Goal: Task Accomplishment & Management: Manage account settings

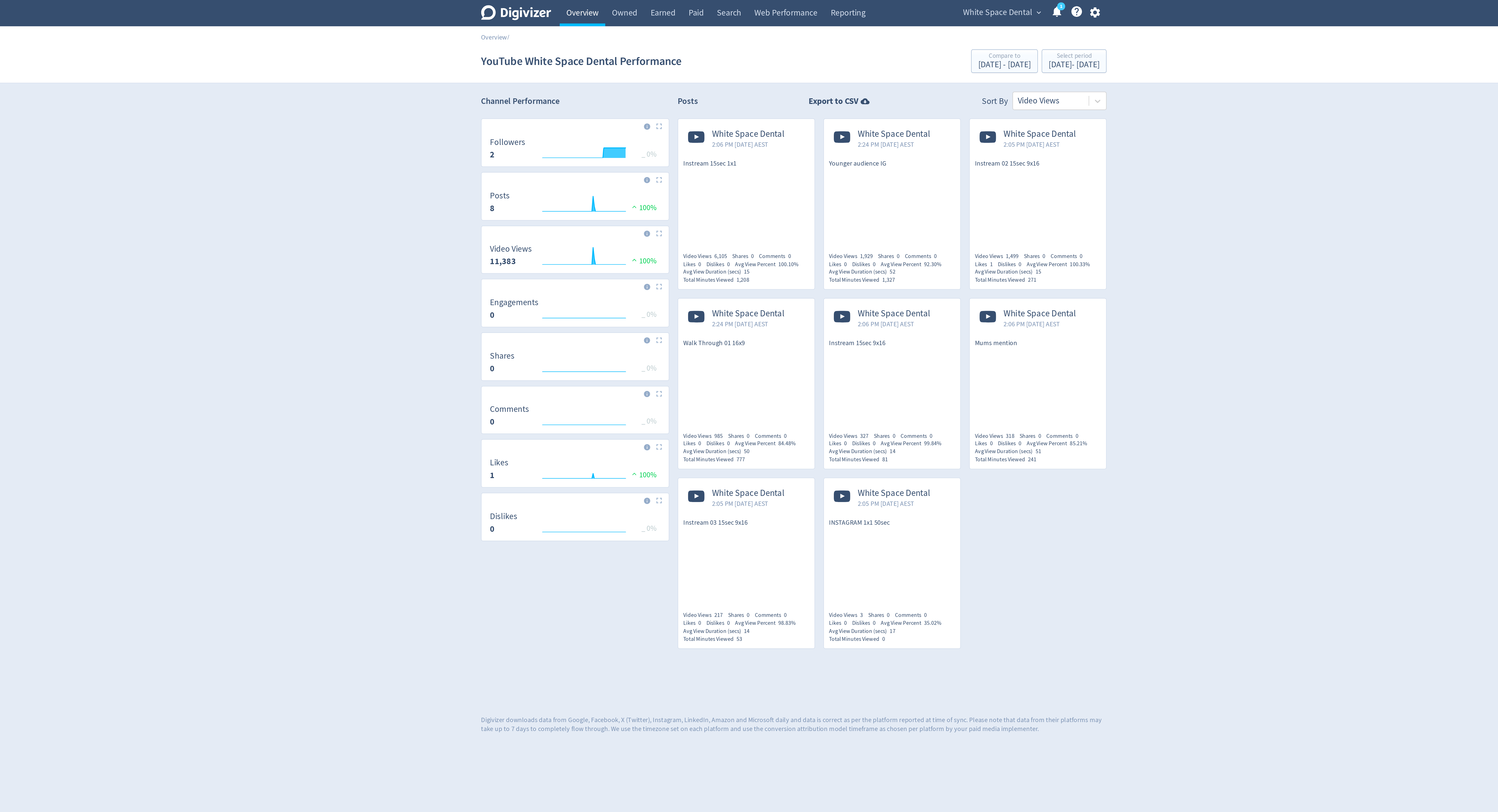
click at [637, 9] on link "Overview" at bounding box center [634, 7] width 24 height 15
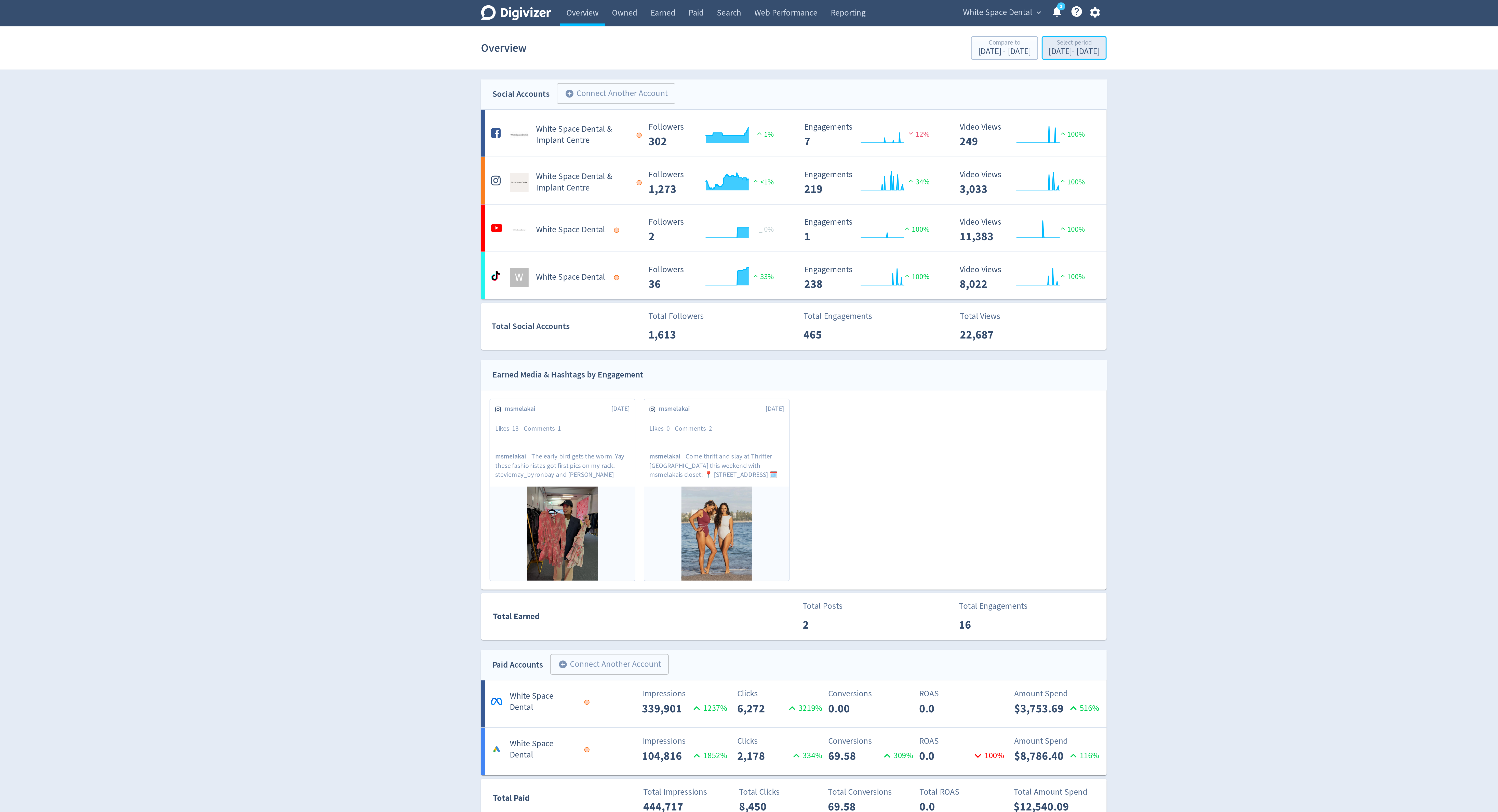
click at [887, 26] on div "Select period" at bounding box center [900, 23] width 27 height 4
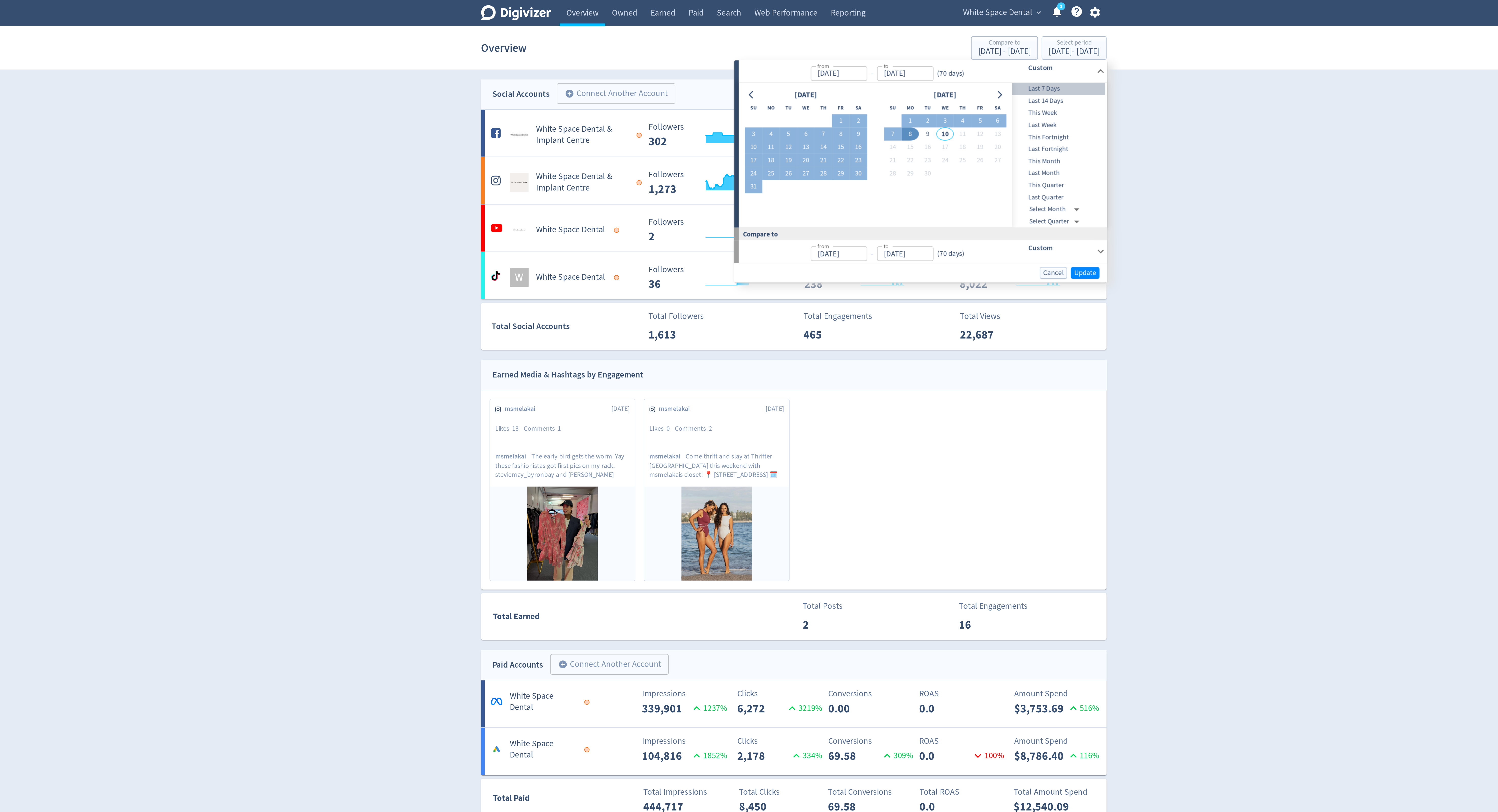
click at [893, 49] on span "Last 7 Days" at bounding box center [892, 48] width 51 height 6
type input "[DATE]"
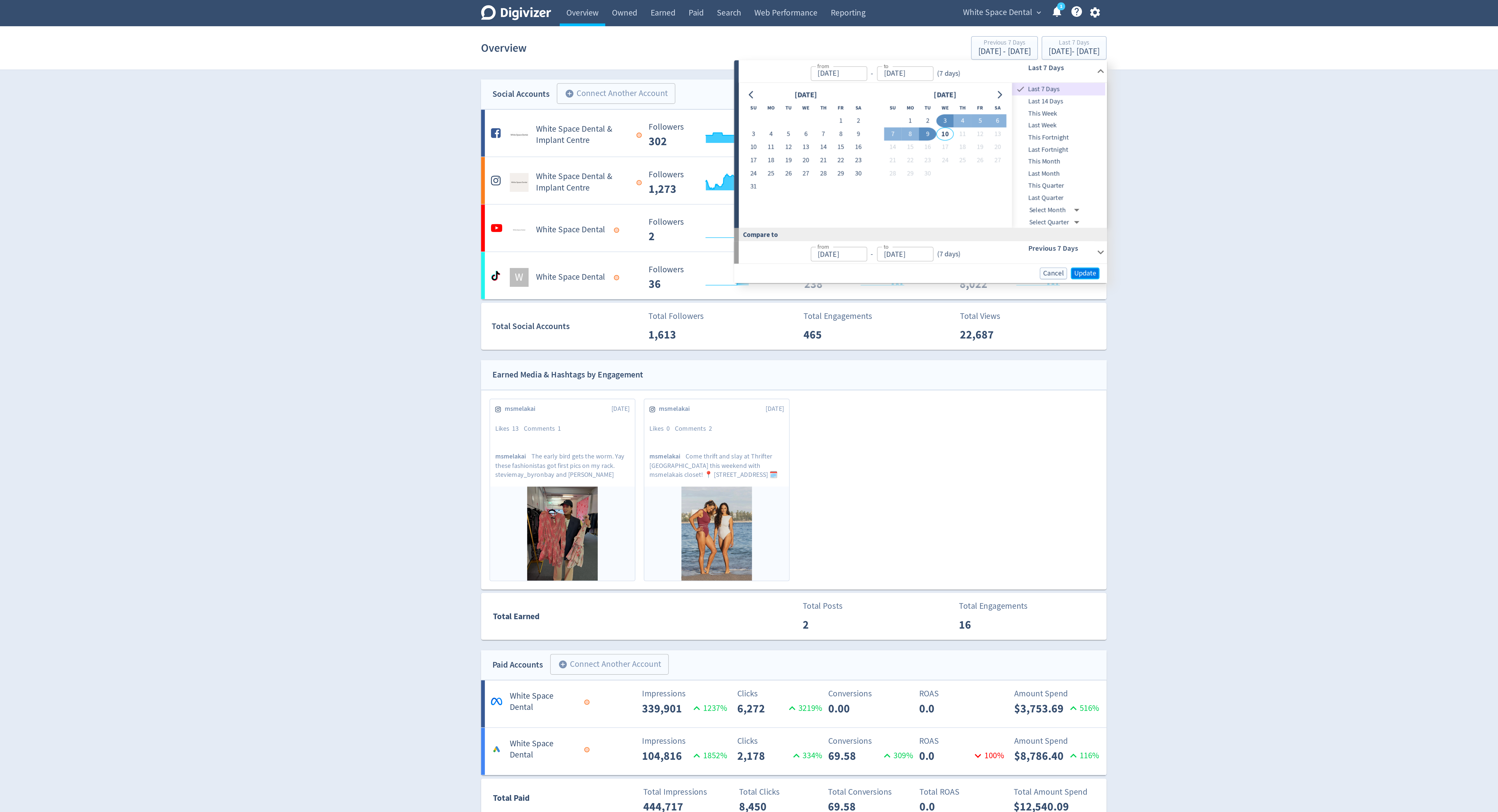
click at [912, 147] on span "Update" at bounding box center [907, 148] width 12 height 4
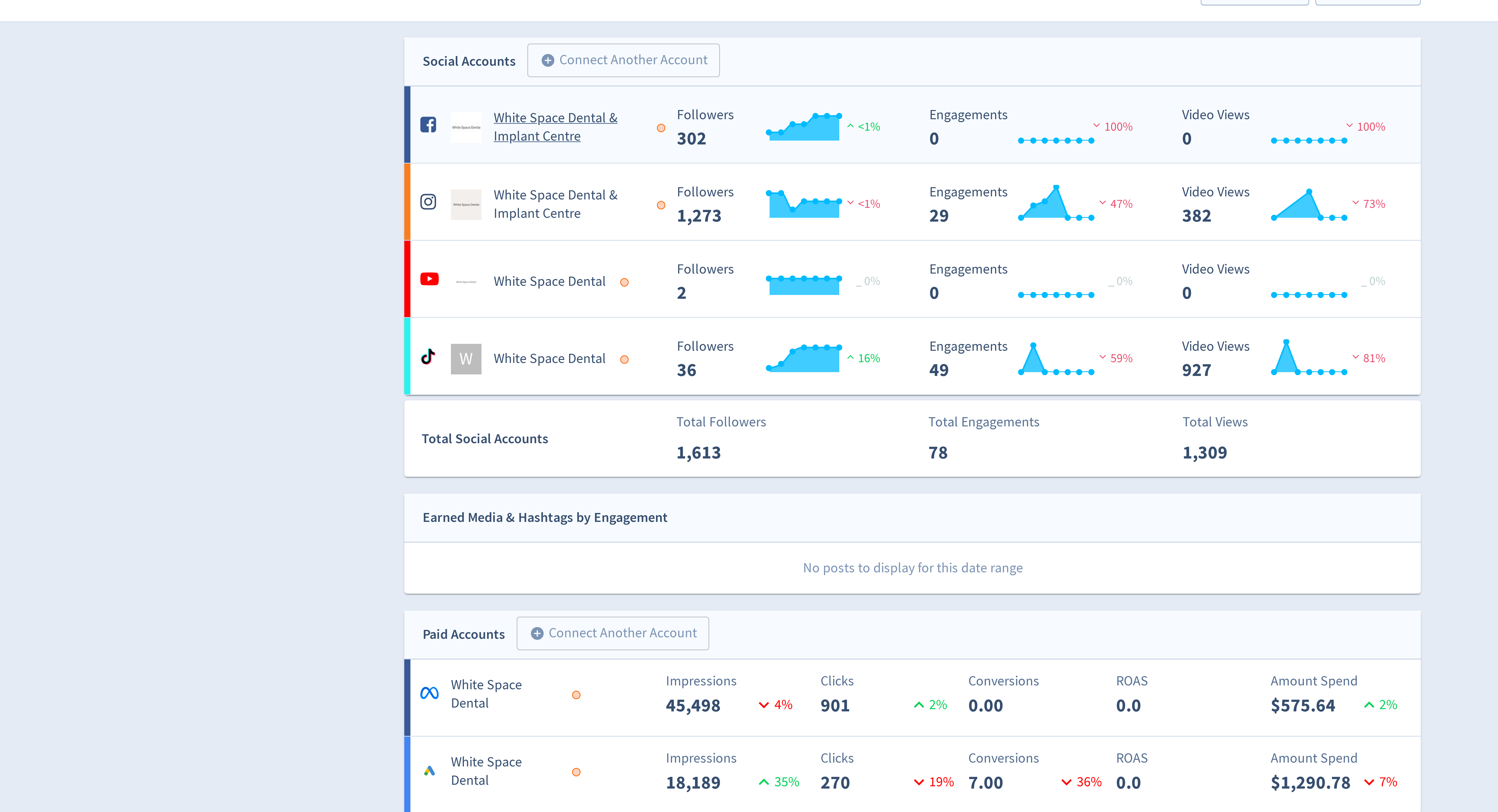
click at [665, 73] on div at bounding box center [665, 73] width 3 height 3
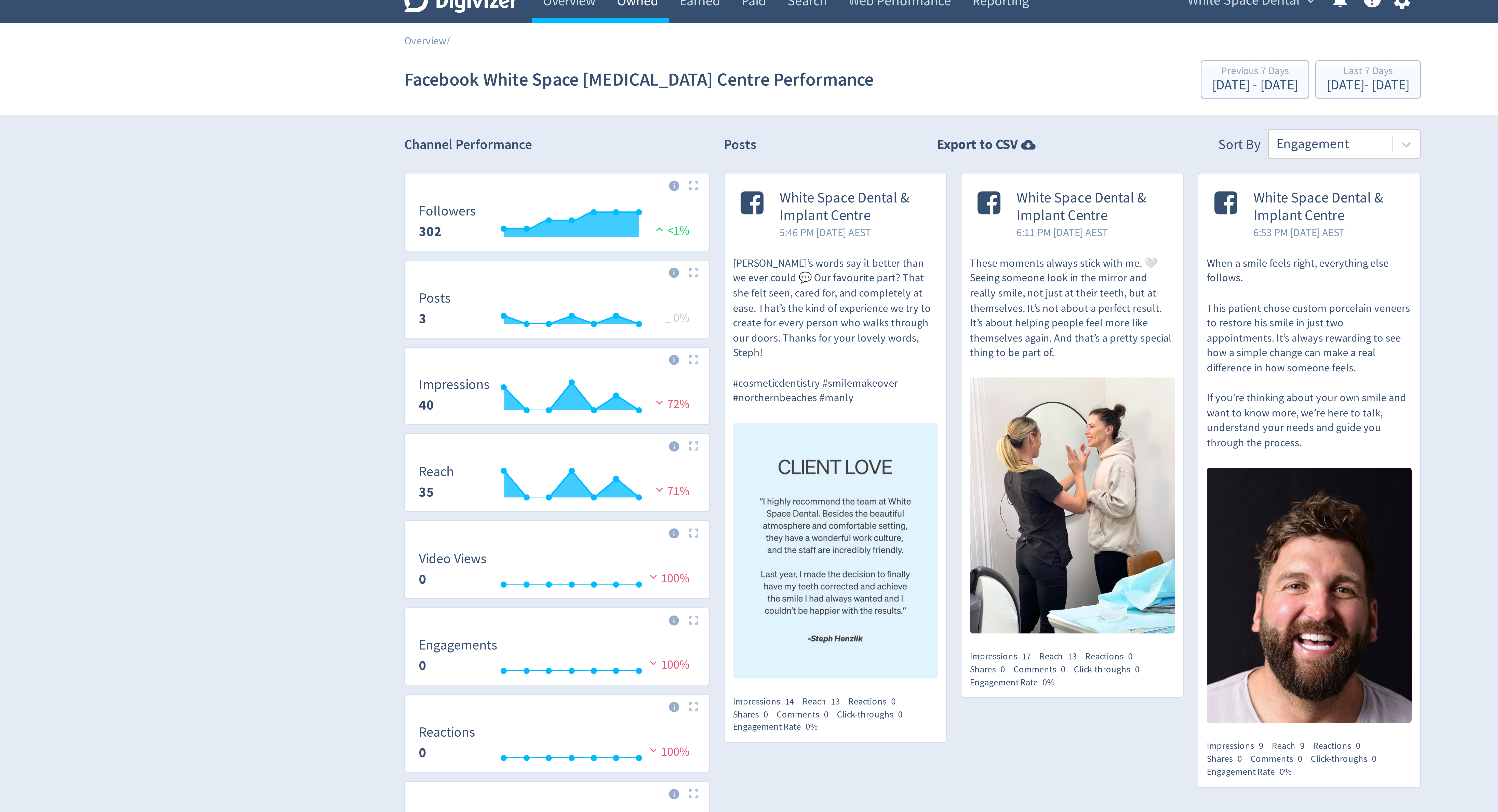
click at [655, 9] on link "Owned" at bounding box center [657, 7] width 21 height 15
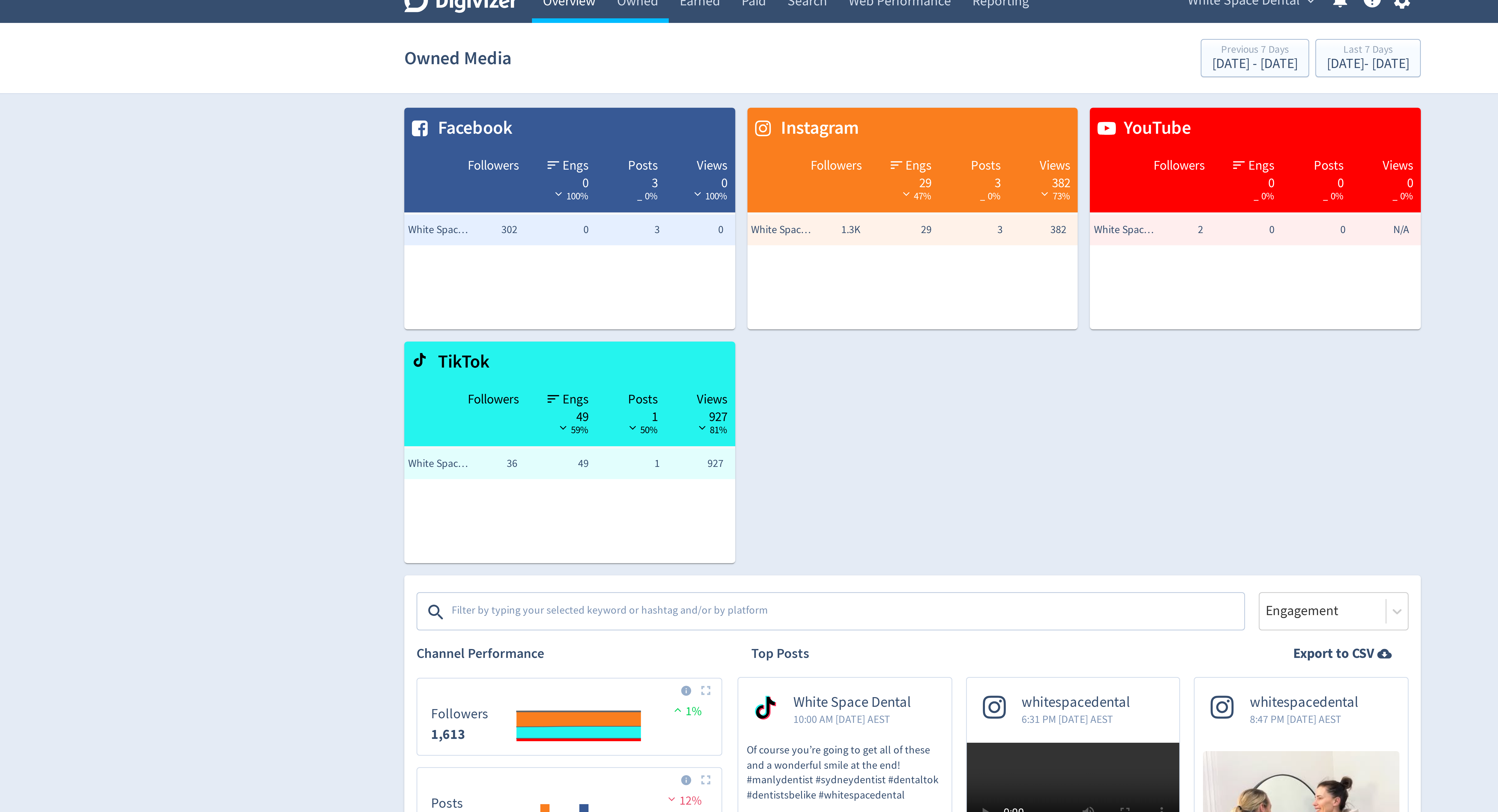
click at [634, 9] on link "Overview" at bounding box center [634, 7] width 24 height 15
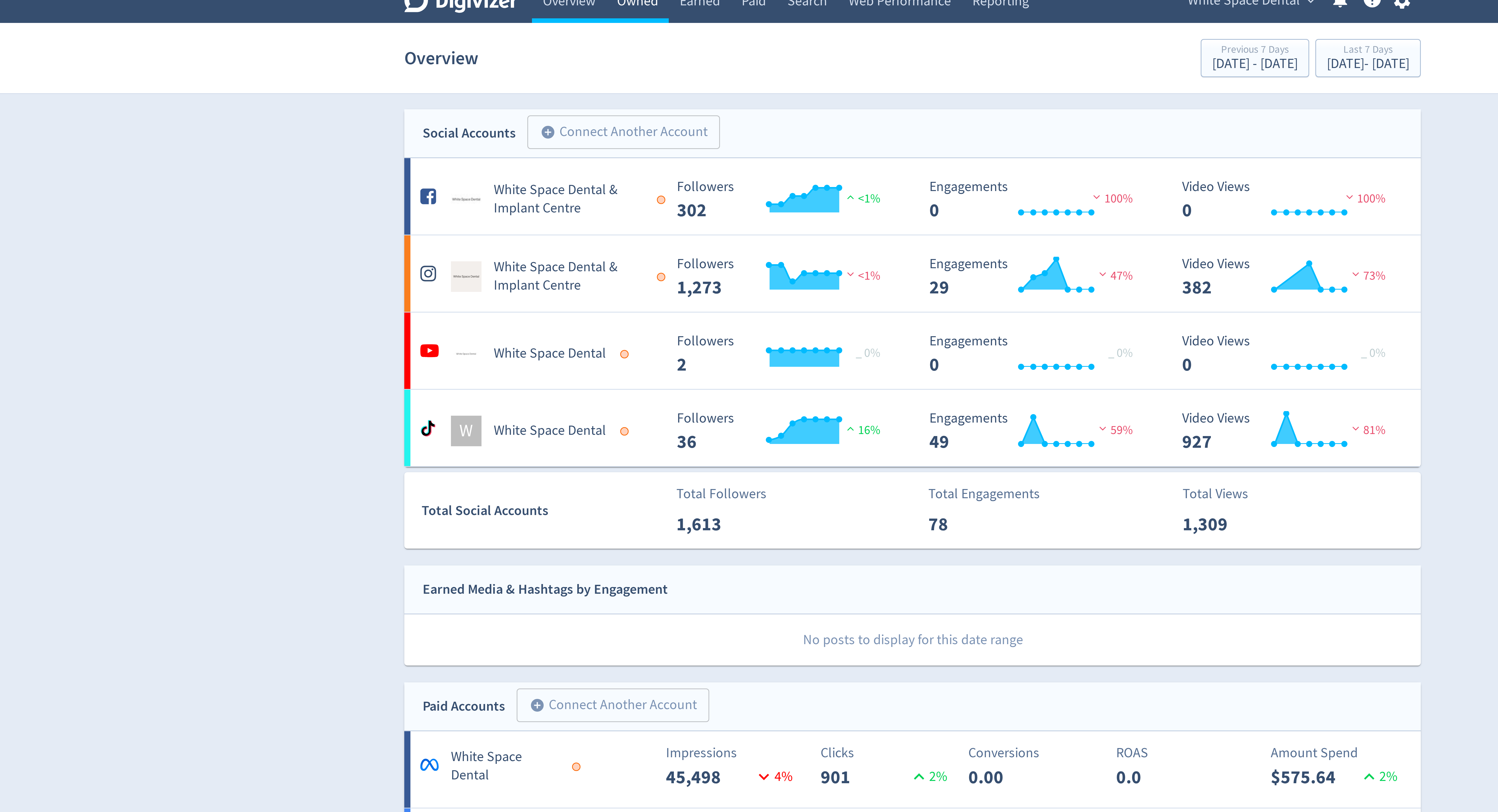
click at [658, 10] on link "Owned" at bounding box center [657, 7] width 21 height 15
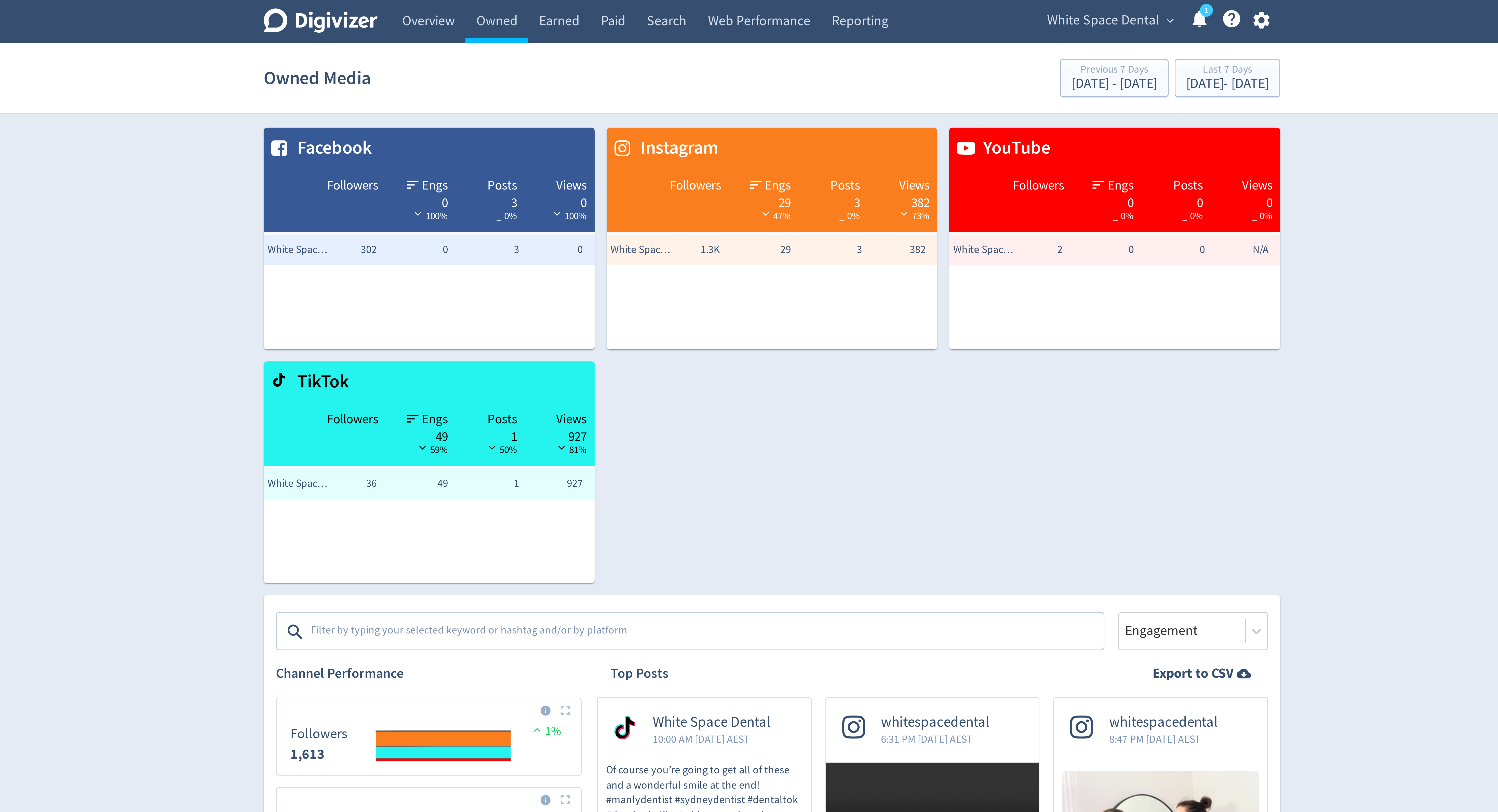
click at [864, 5] on span "White Space Dental" at bounding box center [859, 7] width 37 height 8
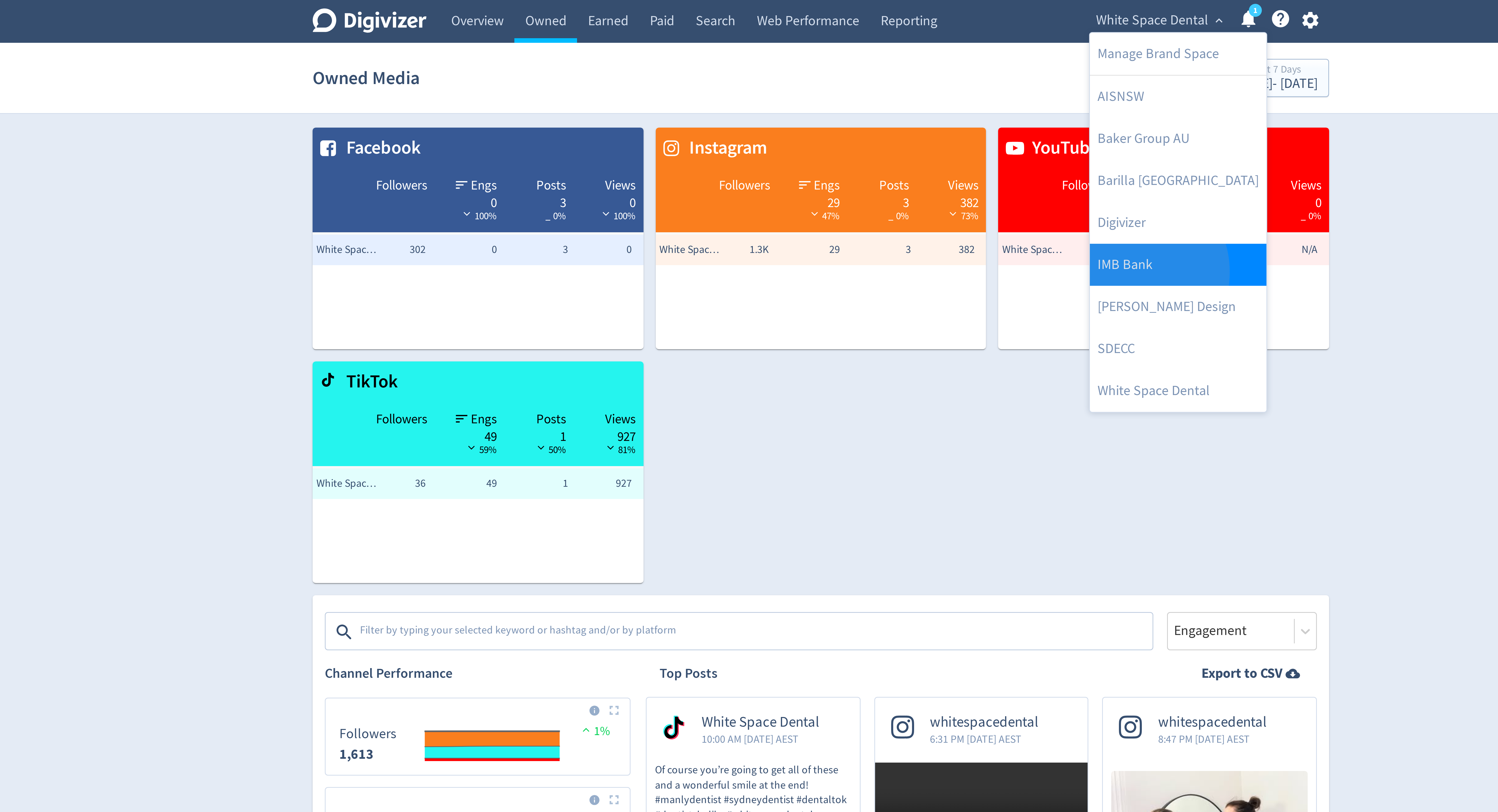
click at [852, 91] on link "IMB Bank" at bounding box center [868, 88] width 59 height 14
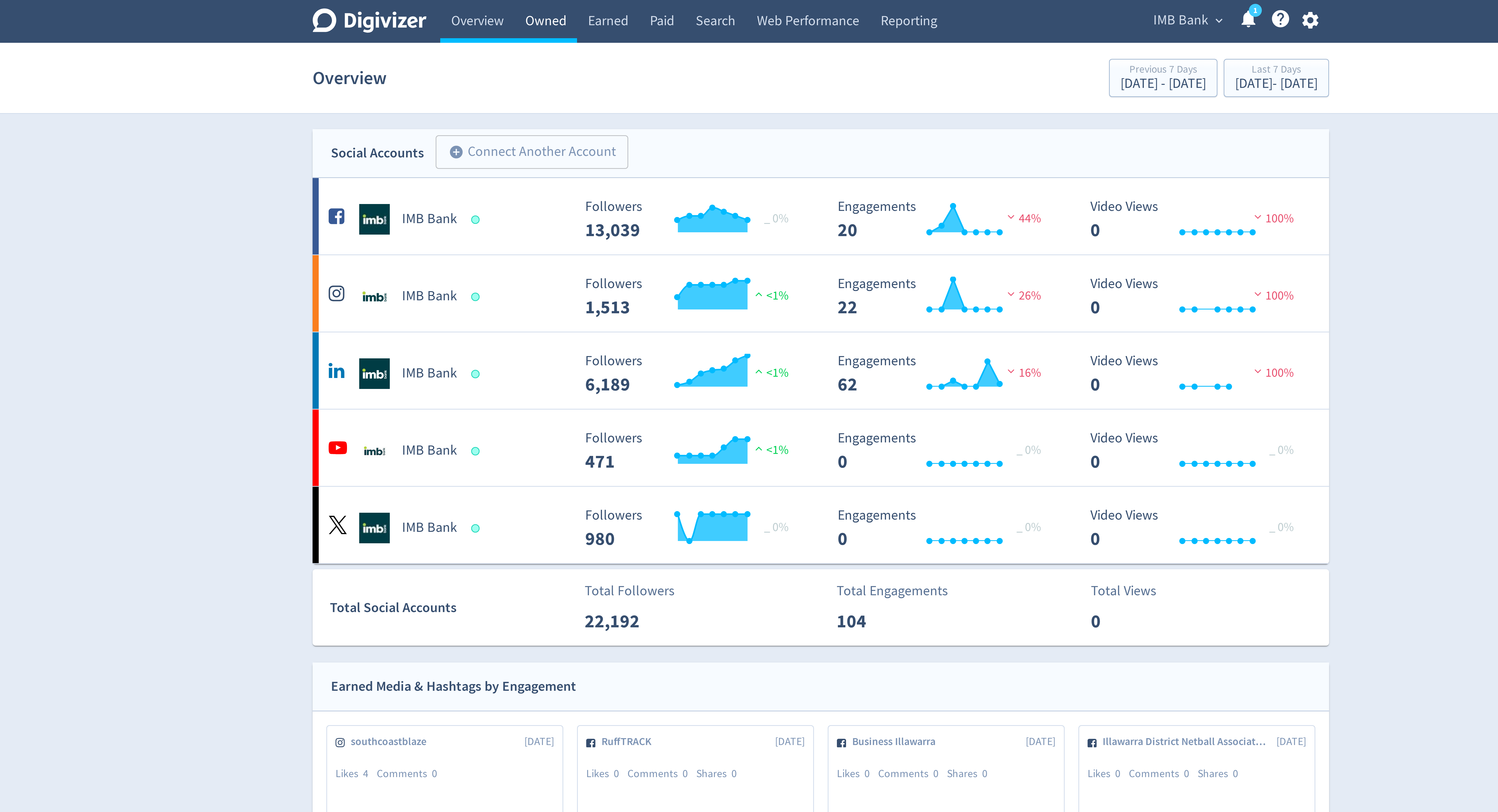
click at [655, 6] on link "Owned" at bounding box center [657, 7] width 21 height 15
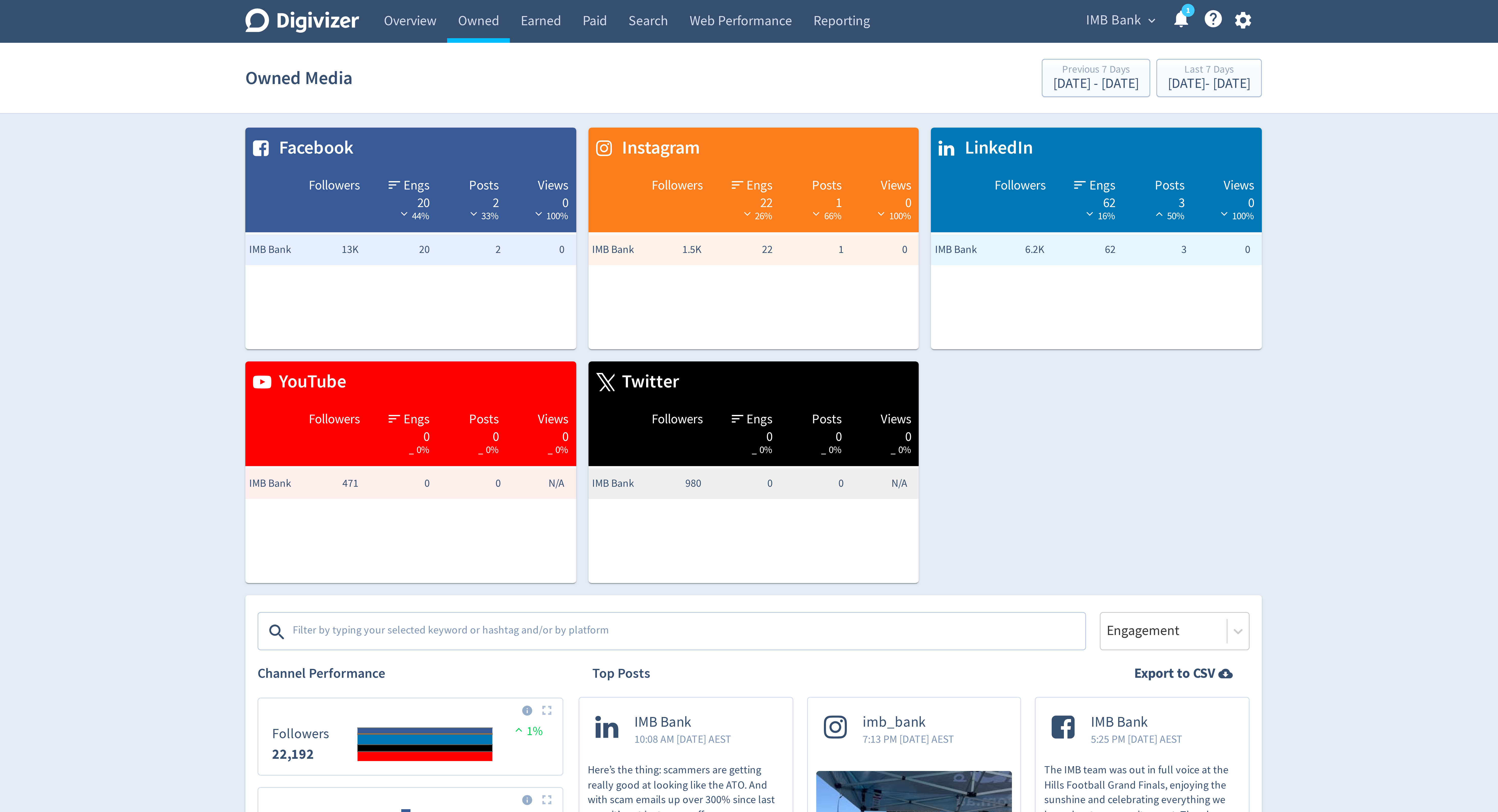
click at [868, 8] on span "IMB Bank" at bounding box center [869, 7] width 19 height 8
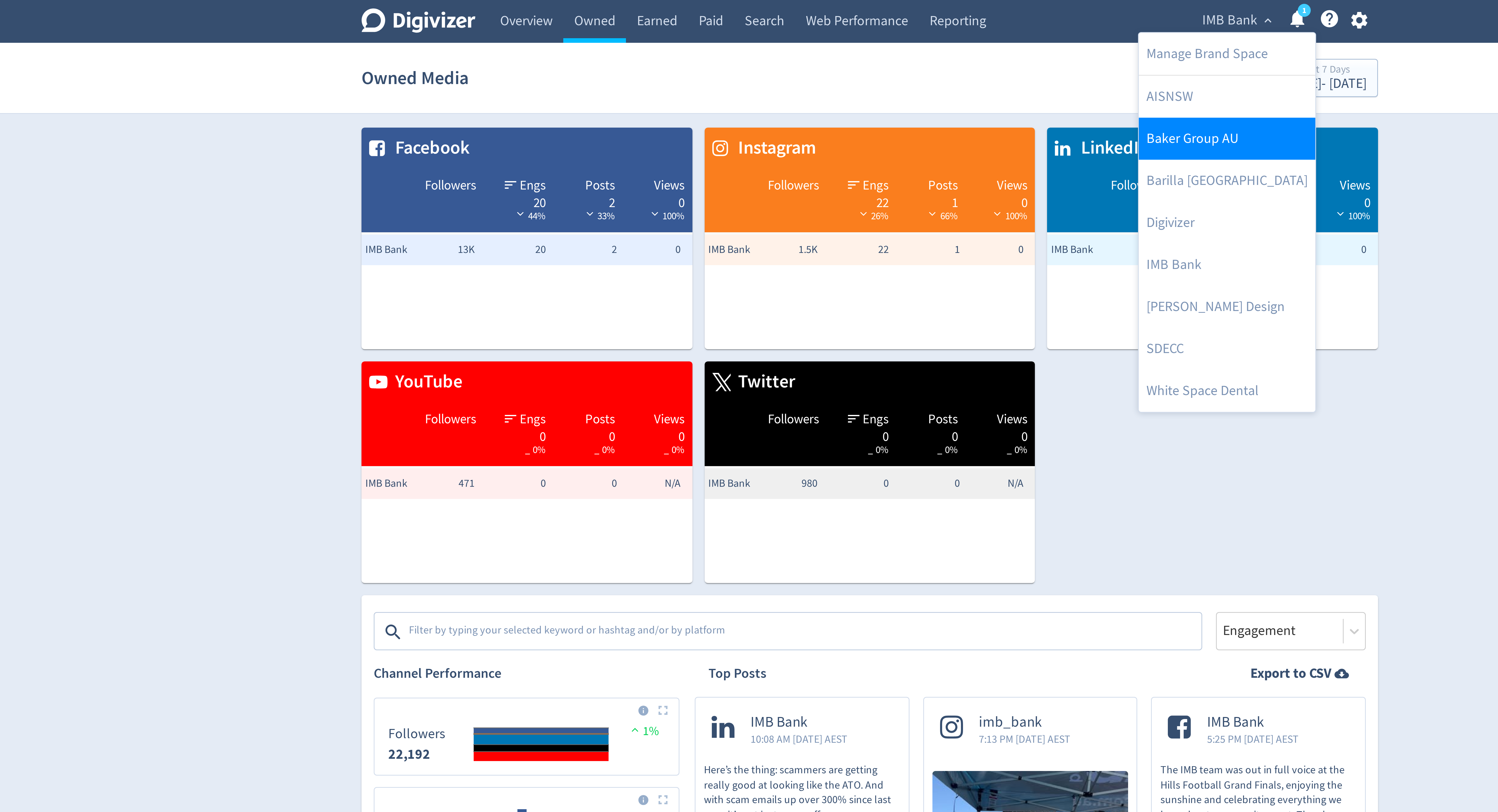
click at [859, 46] on link "Baker Group AU" at bounding box center [868, 46] width 59 height 14
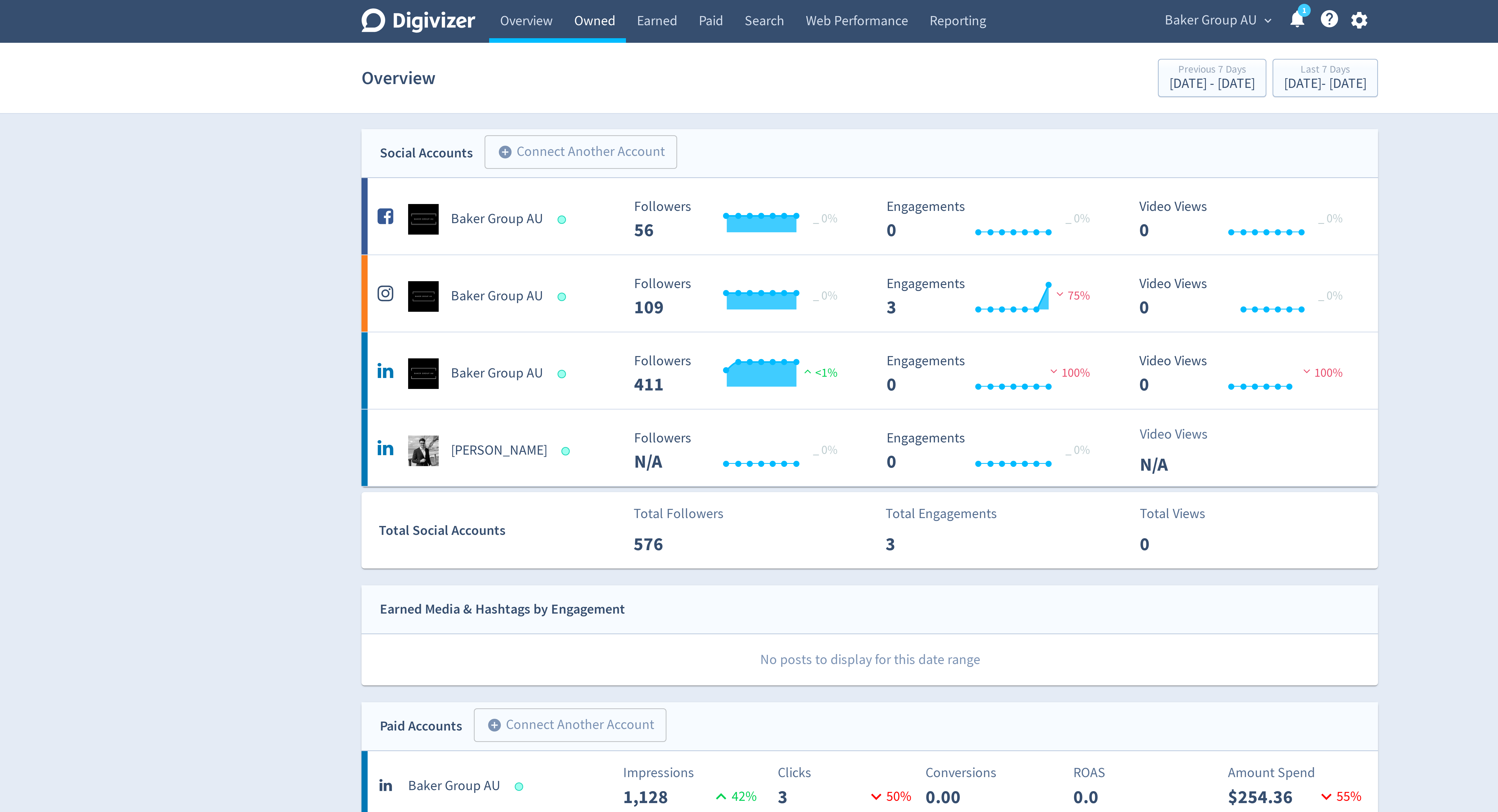
click at [656, 8] on link "Owned" at bounding box center [657, 7] width 21 height 15
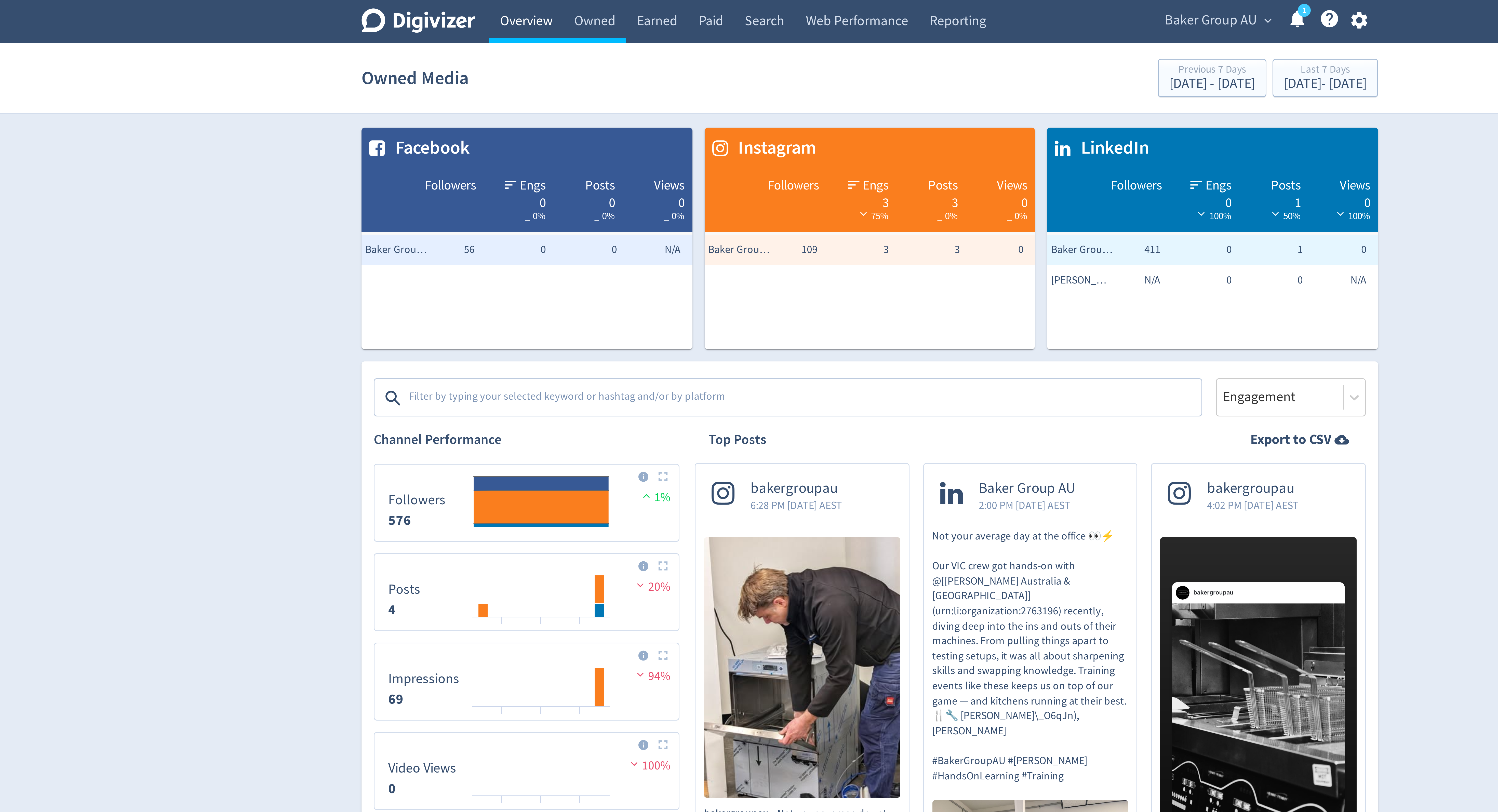
click at [643, 9] on link "Overview" at bounding box center [634, 7] width 24 height 15
